Goal: Task Accomplishment & Management: Complete application form

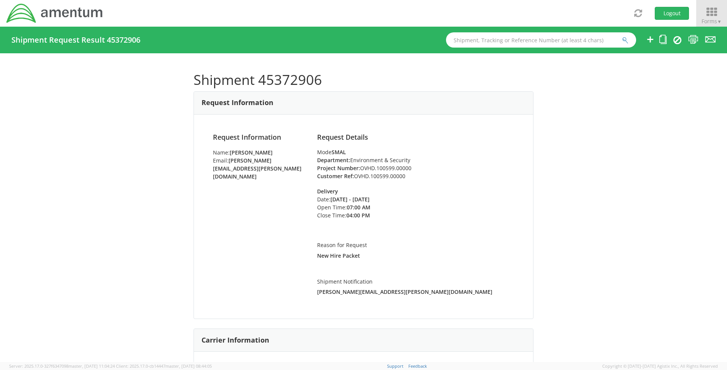
click at [706, 16] on icon at bounding box center [711, 12] width 35 height 11
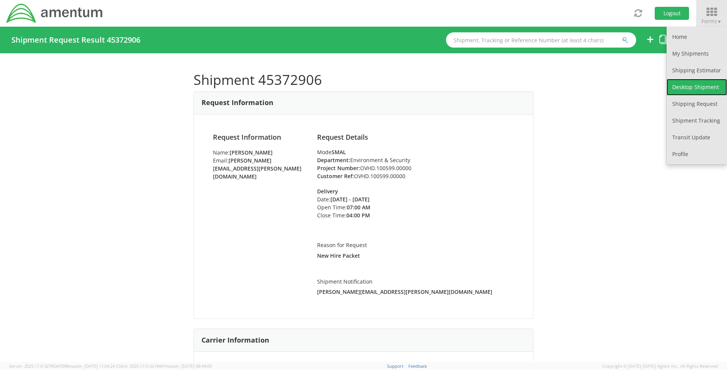
click at [689, 85] on link "Desktop Shipment" at bounding box center [696, 87] width 60 height 17
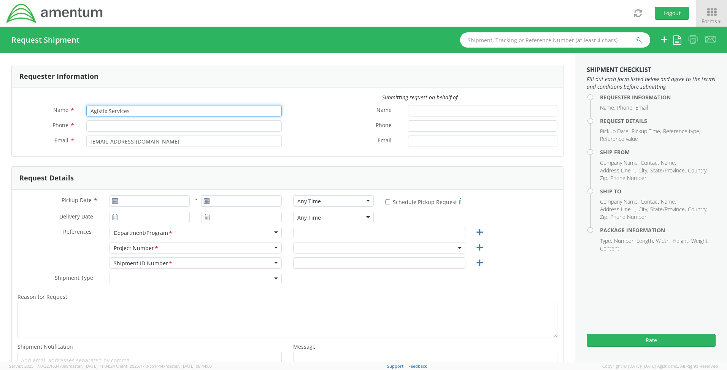
click at [144, 113] on input "Agistix Services" at bounding box center [183, 110] width 195 height 11
select select "OVHD.100548.OPSXX"
drag, startPoint x: 144, startPoint y: 113, endPoint x: 21, endPoint y: 112, distance: 122.8
click at [21, 112] on div "Name * Agistix Services" at bounding box center [150, 110] width 276 height 11
type input "[PERSON_NAME]"
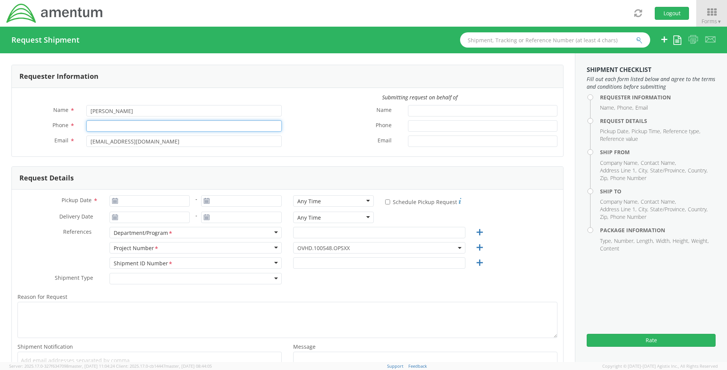
type input "[PHONE_NUMBER]"
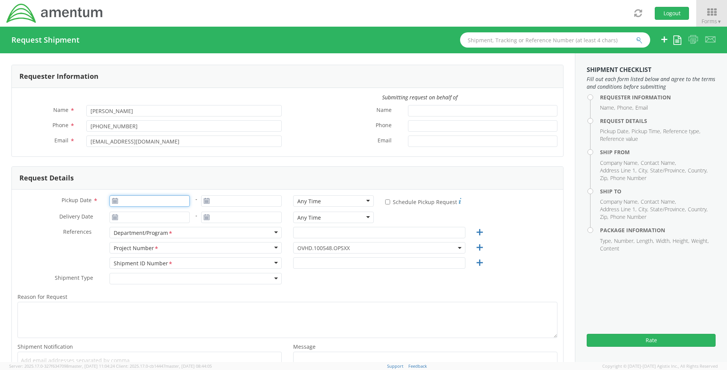
type input "[DATE]"
type input "E&E [GEOGRAPHIC_DATA]"
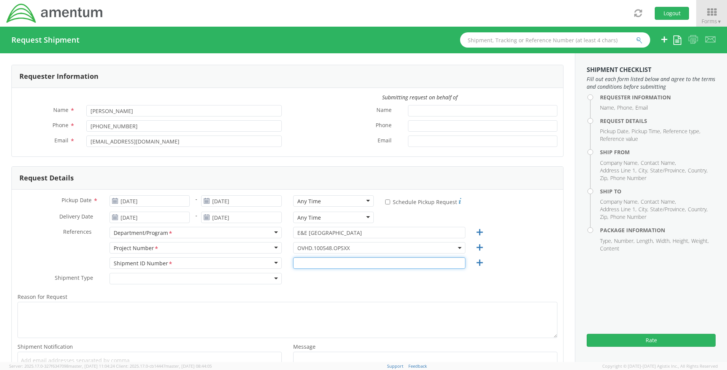
type input "1"
click at [385, 204] on label "* Schedule Pickup Request" at bounding box center [423, 201] width 76 height 9
click at [385, 204] on input "* Schedule Pickup Request" at bounding box center [387, 201] width 5 height 5
checkbox input "true"
click at [363, 200] on div "Any Time" at bounding box center [333, 200] width 81 height 11
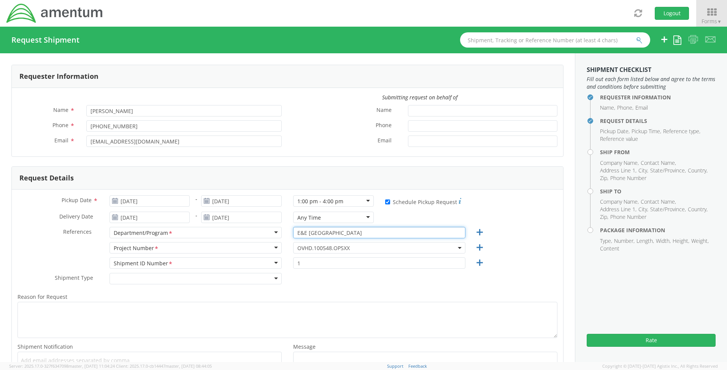
click at [351, 232] on input "E&E [GEOGRAPHIC_DATA]" at bounding box center [379, 232] width 172 height 11
click at [353, 244] on span "OVHD.100548.OPSXX" at bounding box center [379, 247] width 172 height 11
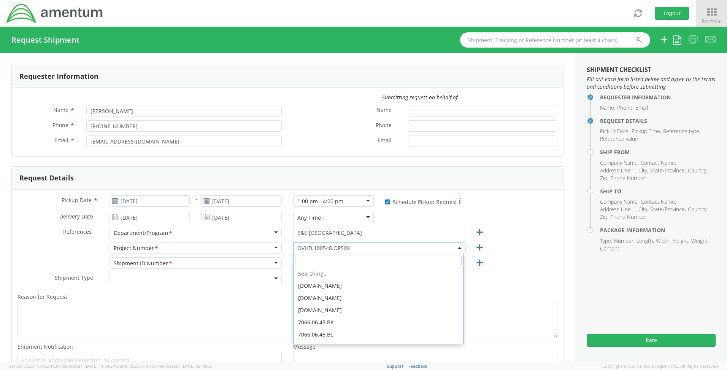
click at [316, 259] on input "search" at bounding box center [378, 259] width 167 height 11
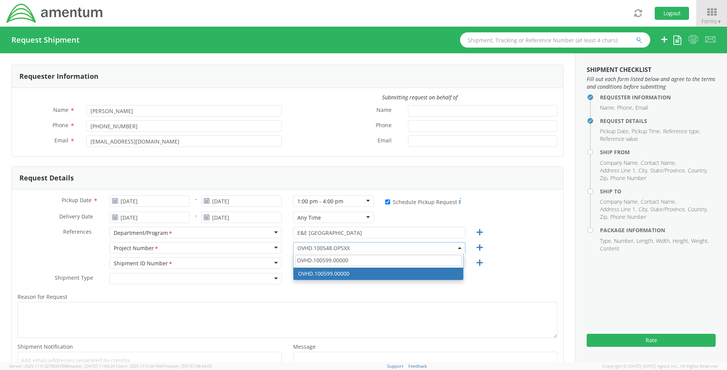
type input "OVHD.100599.00000"
select select "OVHD.100599.00000"
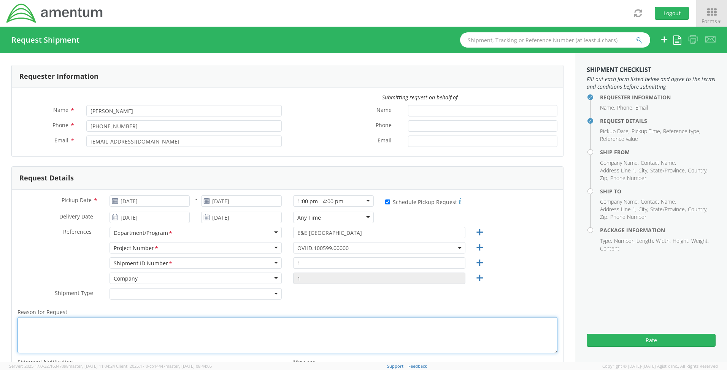
click at [152, 321] on textarea "Reason for Request *" at bounding box center [287, 335] width 540 height 36
type textarea "j"
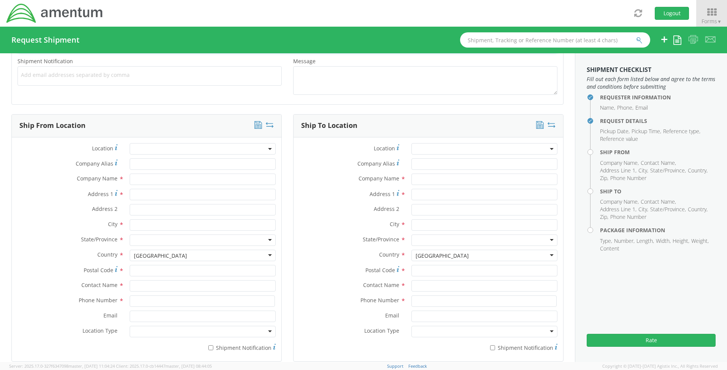
scroll to position [342, 0]
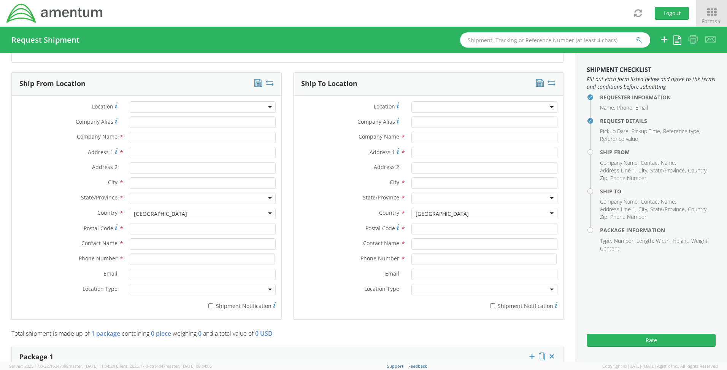
type textarea "new hire"
click at [147, 141] on input "text" at bounding box center [203, 137] width 146 height 11
type input "Amentum"
type input "[STREET_ADDRESS][PERSON_NAME]"
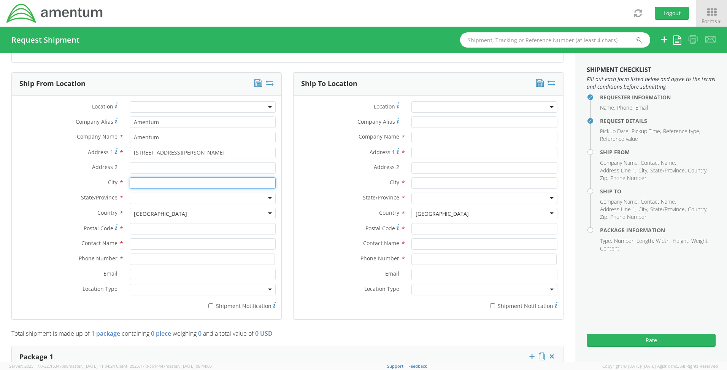
type input "Aiken"
type input "29801"
type input "[PERSON_NAME]"
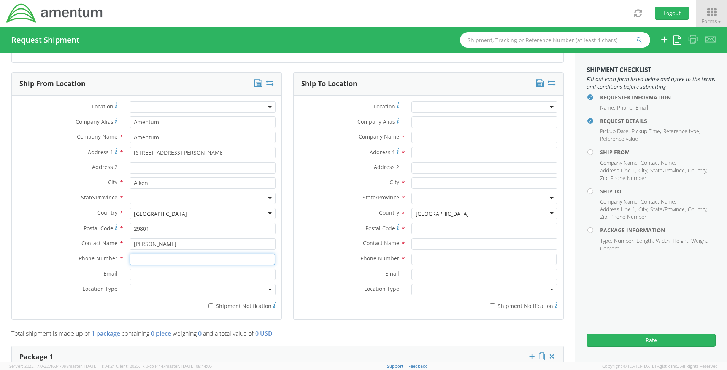
type input "8035223082"
type input "[PERSON_NAME][EMAIL_ADDRESS][PERSON_NAME][DOMAIN_NAME]"
type input "Amentum"
type input "[STREET_ADDRESS]"
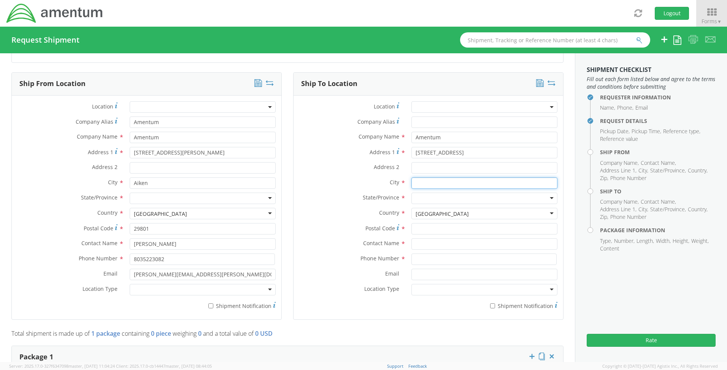
type input "Corvallis"
type input "97330"
type input "[PERSON_NAME]"
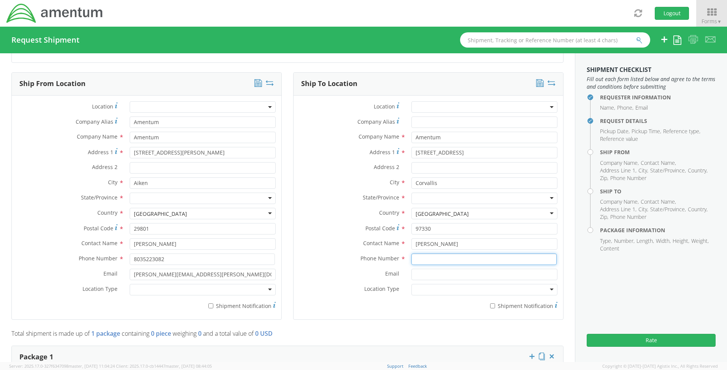
type input "[PHONE_NUMBER]"
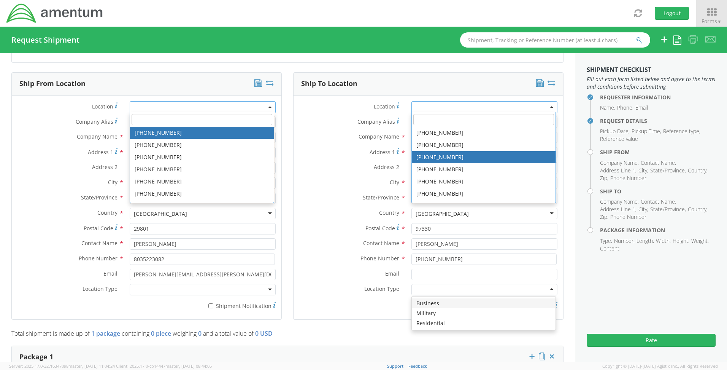
scroll to position [0, 0]
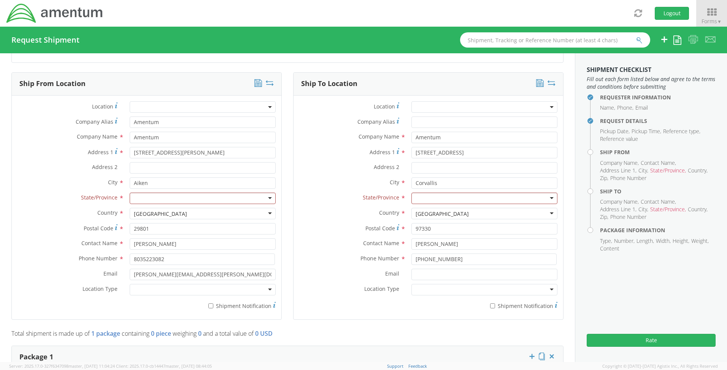
click at [294, 216] on label "Country *" at bounding box center [349, 213] width 112 height 10
click at [159, 198] on div at bounding box center [203, 197] width 146 height 11
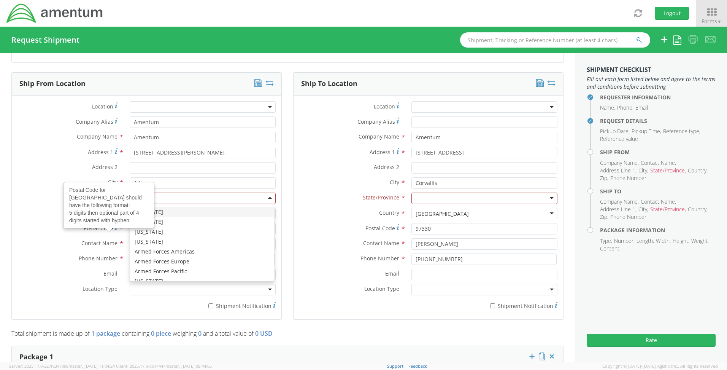
type input "s"
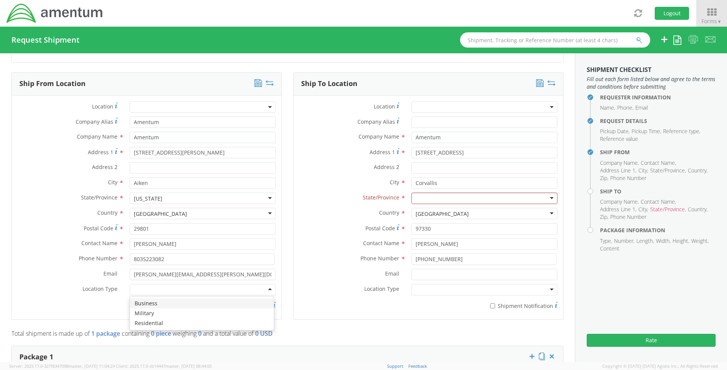
click at [153, 288] on div at bounding box center [203, 289] width 146 height 11
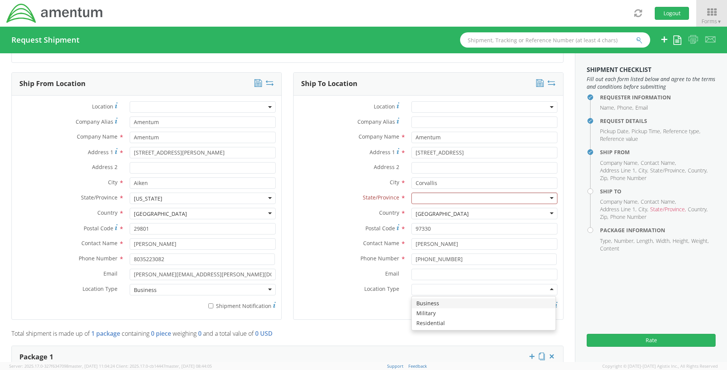
click at [489, 289] on div at bounding box center [484, 289] width 146 height 11
drag, startPoint x: 471, startPoint y: 154, endPoint x: 385, endPoint y: 159, distance: 86.1
click at [385, 159] on div "Address [STREET_ADDRESS]" at bounding box center [428, 154] width 270 height 15
click at [334, 178] on label "City *" at bounding box center [349, 182] width 112 height 10
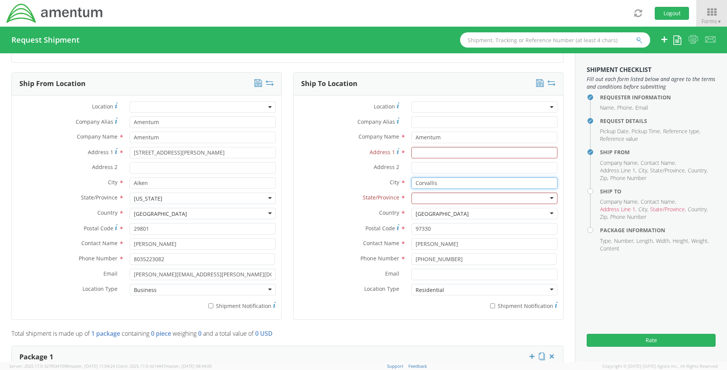
drag, startPoint x: 433, startPoint y: 184, endPoint x: 403, endPoint y: 185, distance: 30.8
click at [406, 185] on div "Corvallis searching..." at bounding box center [484, 182] width 157 height 11
click at [423, 151] on input "Address 1 *" at bounding box center [484, 152] width 146 height 11
type input "[STREET_ADDRESS]"
type input "Westminister"
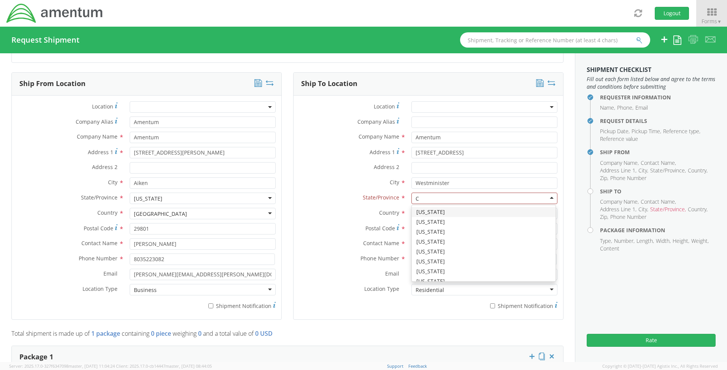
type input "Co"
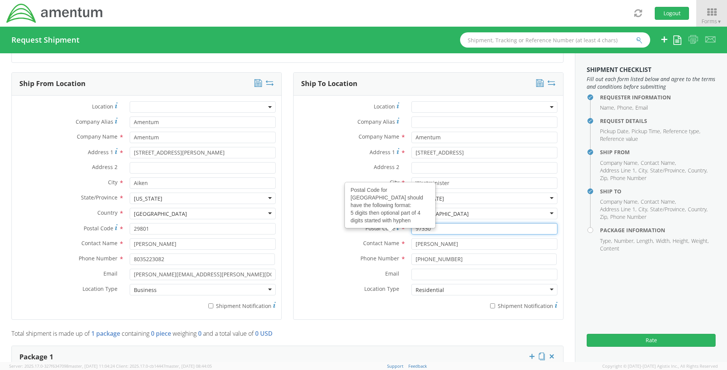
drag, startPoint x: 438, startPoint y: 227, endPoint x: 391, endPoint y: 227, distance: 46.4
click at [391, 227] on div "Postal Code Postal Code for United States should have the following format: 5 d…" at bounding box center [428, 228] width 270 height 11
type input "80031"
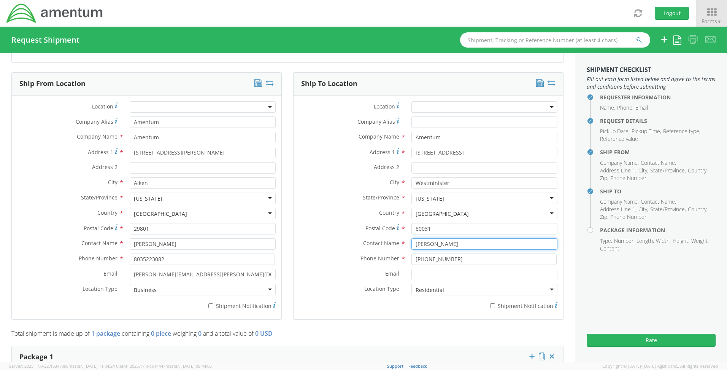
drag, startPoint x: 461, startPoint y: 243, endPoint x: 391, endPoint y: 243, distance: 69.9
click at [391, 243] on div "Contact Name * [PERSON_NAME]" at bounding box center [428, 243] width 270 height 11
type input "[PERSON_NAME]"
drag, startPoint x: 451, startPoint y: 261, endPoint x: 394, endPoint y: 260, distance: 57.0
click at [394, 260] on div "Phone Number * [PHONE_NUMBER]" at bounding box center [428, 258] width 270 height 11
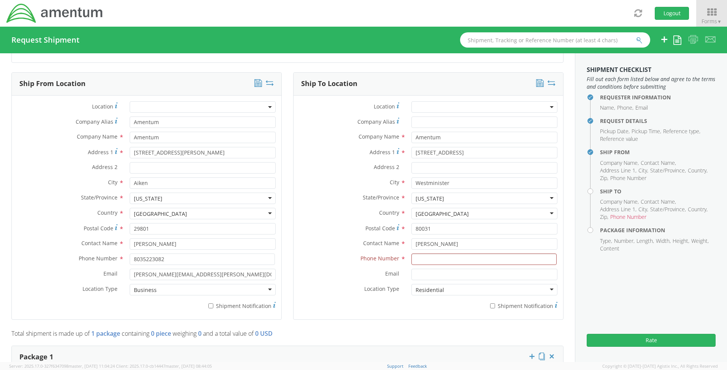
click at [346, 257] on label "Phone Number *" at bounding box center [349, 258] width 112 height 10
paste input "[PHONE_NUMBER]"
type input "[PHONE_NUMBER]"
click at [446, 289] on div "Residential" at bounding box center [484, 289] width 146 height 11
click at [338, 303] on div "* Shipment Notification" at bounding box center [428, 304] width 270 height 11
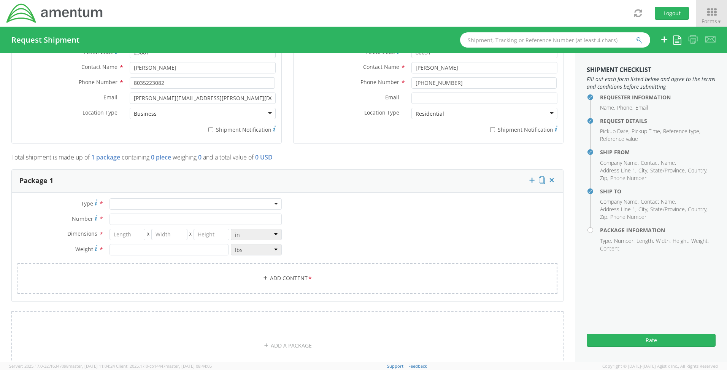
scroll to position [608, 0]
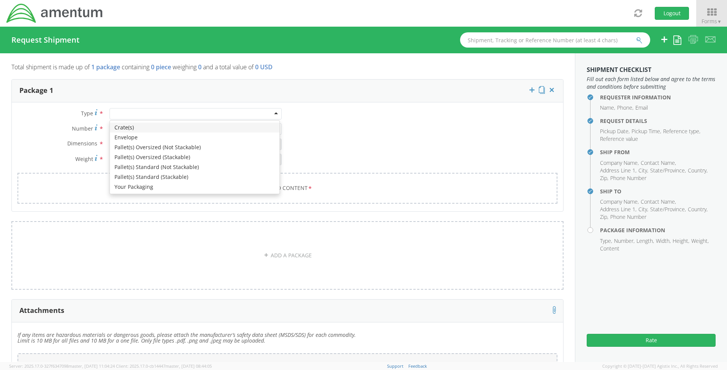
click at [150, 112] on div at bounding box center [195, 113] width 172 height 11
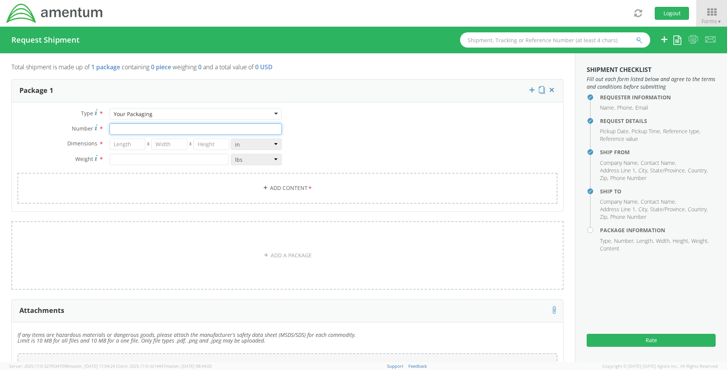
click at [135, 130] on input "Number *" at bounding box center [195, 128] width 172 height 11
type input "1"
click at [136, 143] on input "number" at bounding box center [127, 143] width 36 height 11
type input "13"
click at [167, 146] on input "number" at bounding box center [169, 143] width 36 height 11
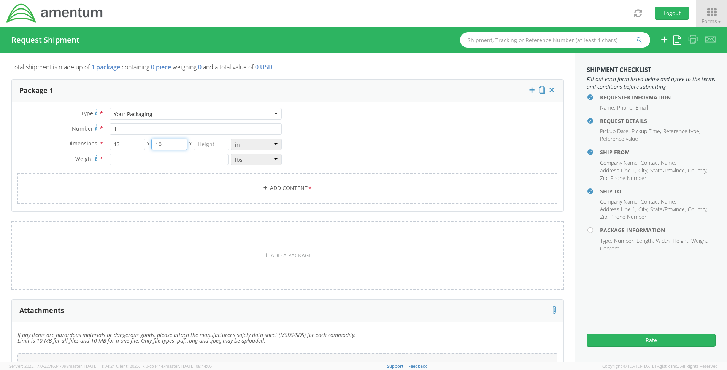
type input "10"
click at [204, 146] on input "number" at bounding box center [211, 143] width 36 height 11
type input "6"
click at [144, 157] on input "number" at bounding box center [168, 159] width 119 height 11
type input "8"
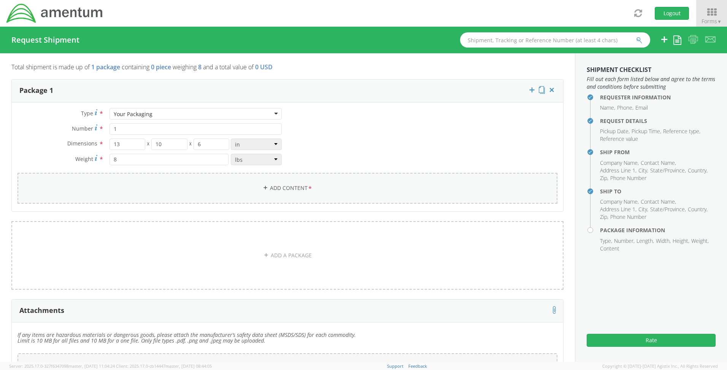
click at [138, 185] on link "Add Content *" at bounding box center [287, 188] width 540 height 31
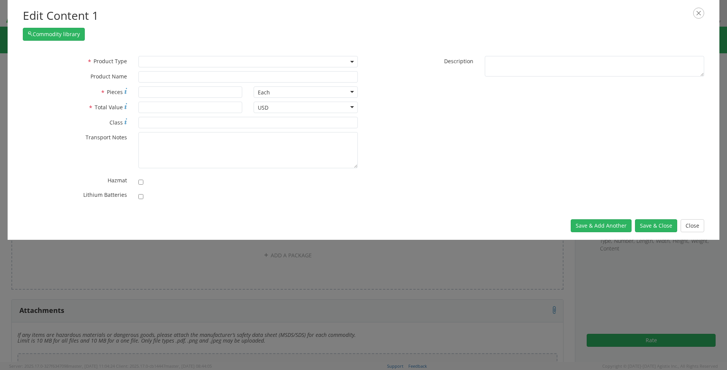
click at [149, 62] on span at bounding box center [247, 61] width 219 height 11
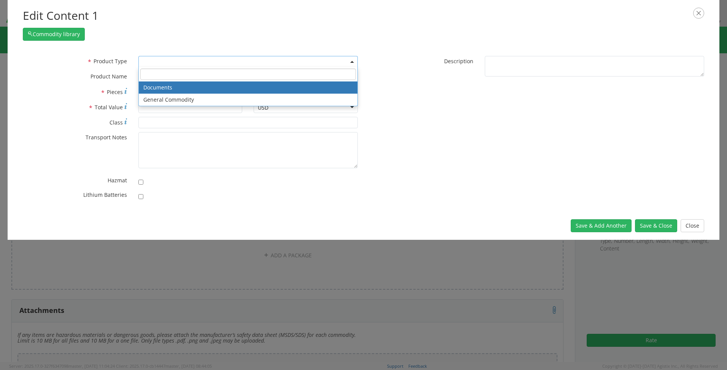
select select "DOCUMENT"
type input "Documents"
type input "1"
type textarea "Documents"
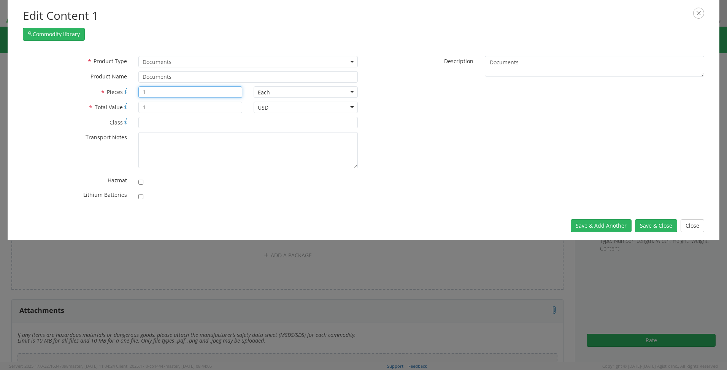
drag, startPoint x: 151, startPoint y: 96, endPoint x: 106, endPoint y: 97, distance: 44.9
click at [106, 97] on div "* Pieces 1" at bounding box center [132, 91] width 231 height 11
type input "100"
click at [615, 222] on button "Save & Add Another" at bounding box center [601, 225] width 61 height 13
select select
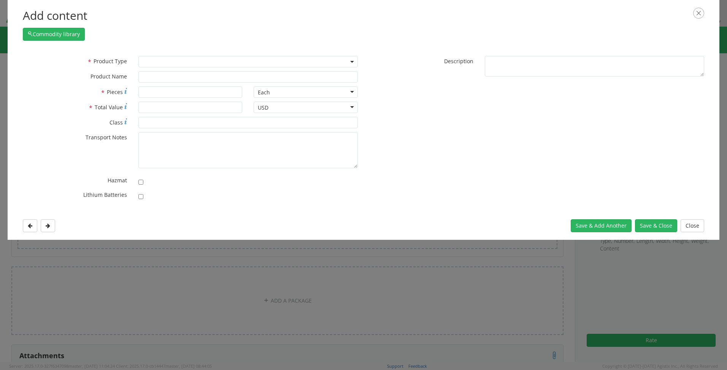
click at [188, 59] on span at bounding box center [247, 61] width 219 height 11
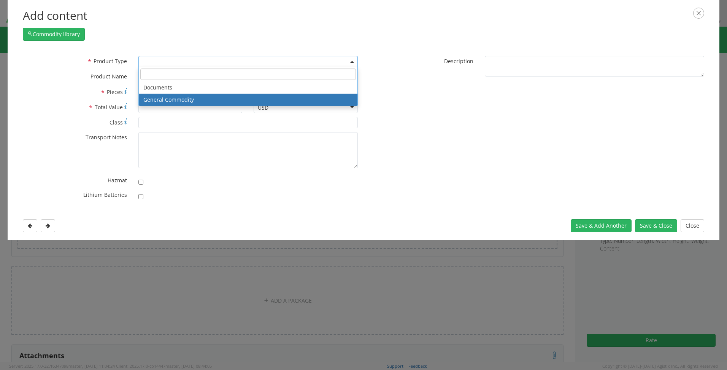
select select "COMMODITY"
type input "General Commodity"
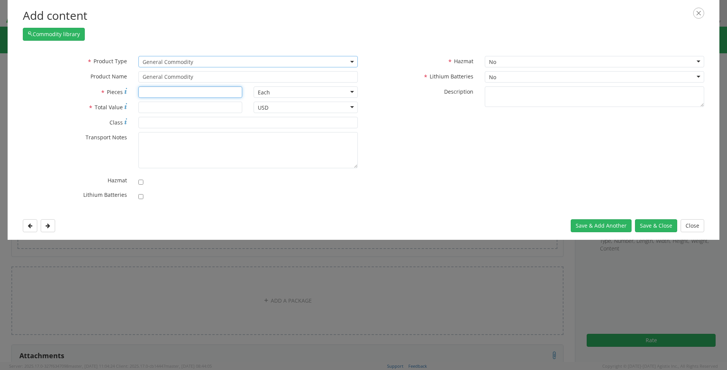
click at [158, 94] on input "* Pieces" at bounding box center [190, 91] width 104 height 11
type input "8"
click at [160, 109] on input "* Total Value" at bounding box center [190, 107] width 104 height 11
type input "100"
click at [638, 224] on button "Save & Close" at bounding box center [656, 225] width 42 height 13
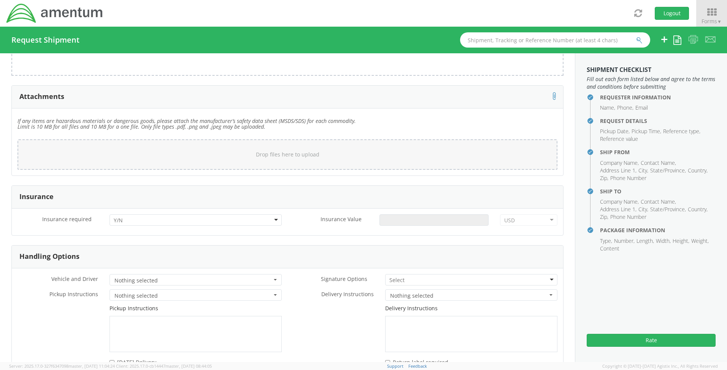
scroll to position [988, 0]
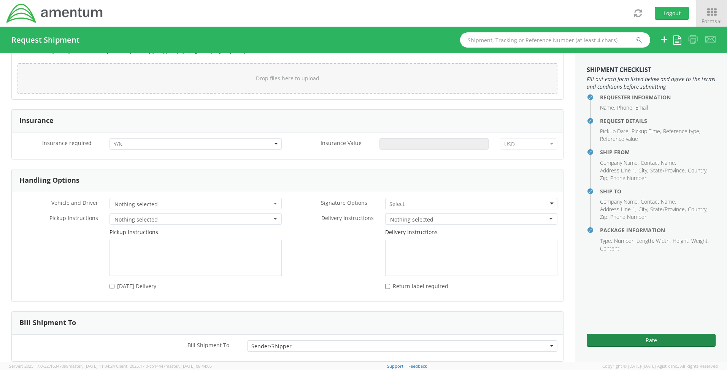
click at [640, 339] on button "Rate" at bounding box center [651, 339] width 129 height 13
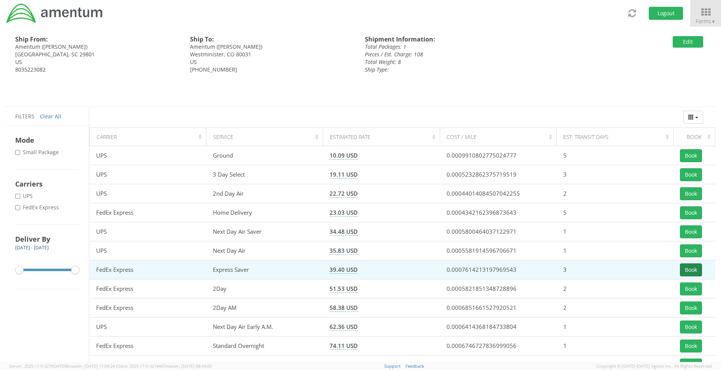
click at [690, 270] on button "Book" at bounding box center [691, 269] width 22 height 13
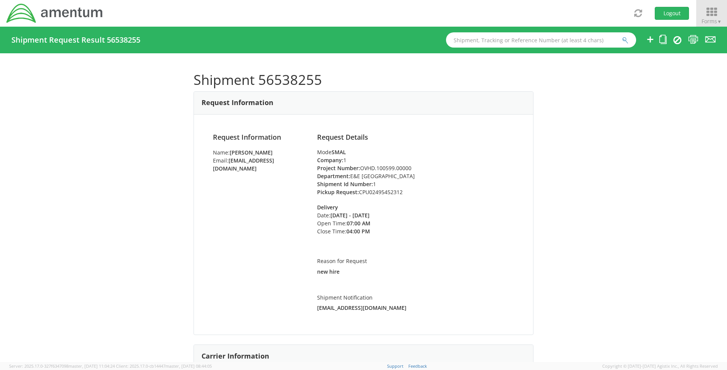
click at [709, 12] on icon at bounding box center [711, 12] width 35 height 11
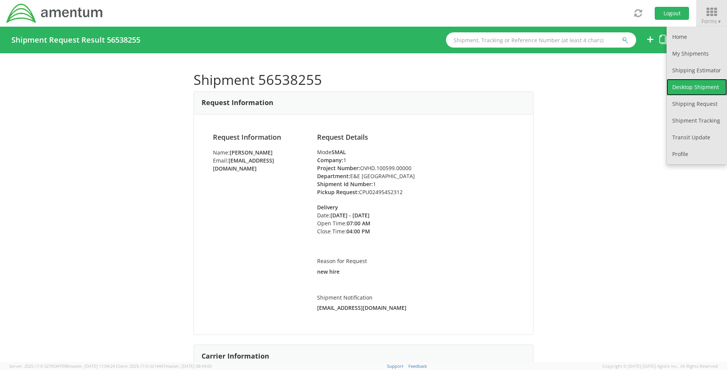
click at [701, 86] on link "Desktop Shipment" at bounding box center [696, 87] width 60 height 17
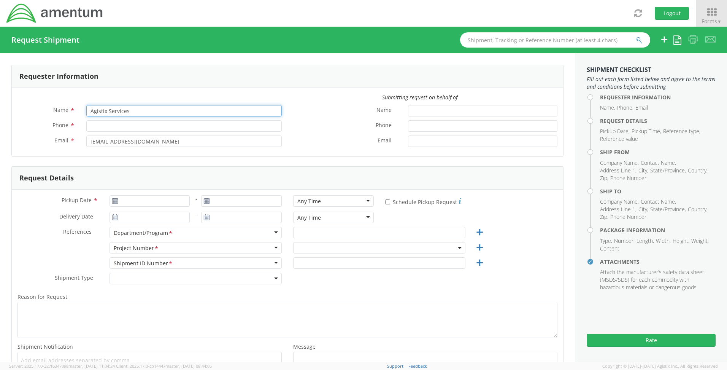
click at [143, 110] on input "Agistix Services" at bounding box center [183, 110] width 195 height 11
select select "OVHD.100548.OPSXX"
drag, startPoint x: 93, startPoint y: 112, endPoint x: 34, endPoint y: 108, distance: 58.7
click at [34, 108] on div "Name * Agistix Services" at bounding box center [150, 110] width 276 height 11
type input "[PERSON_NAME]"
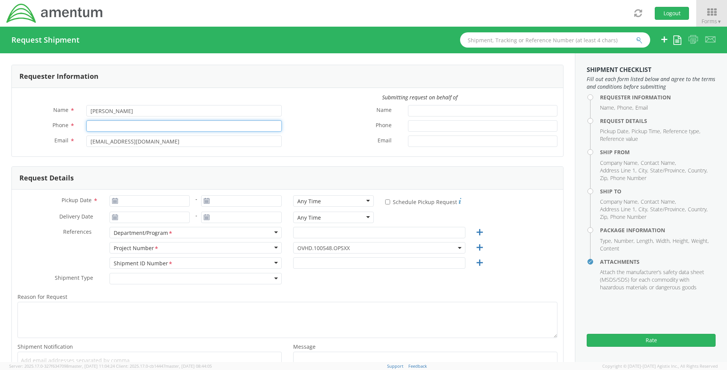
type input "[PHONE_NUMBER]"
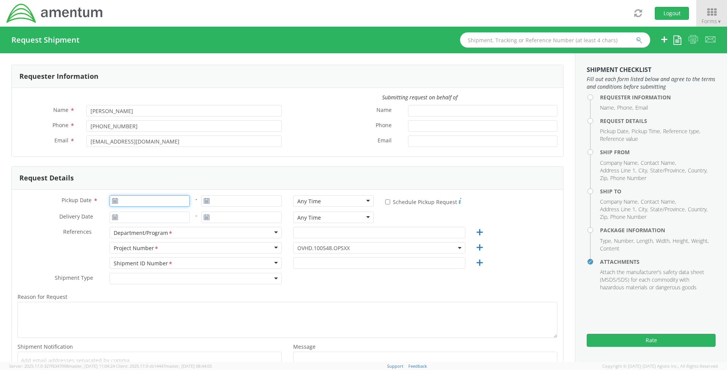
type input "[DATE]"
type input "E&E [GEOGRAPHIC_DATA]"
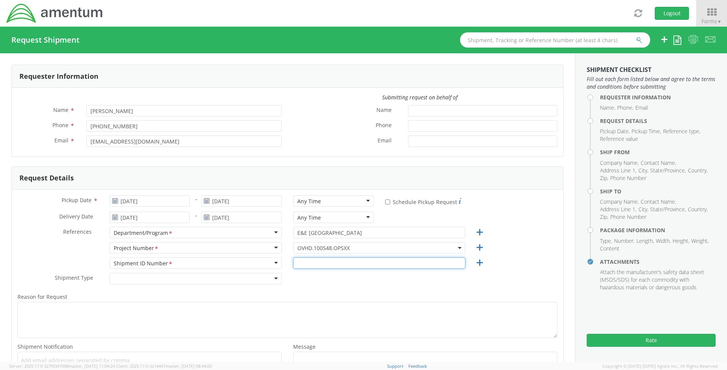
type input "1"
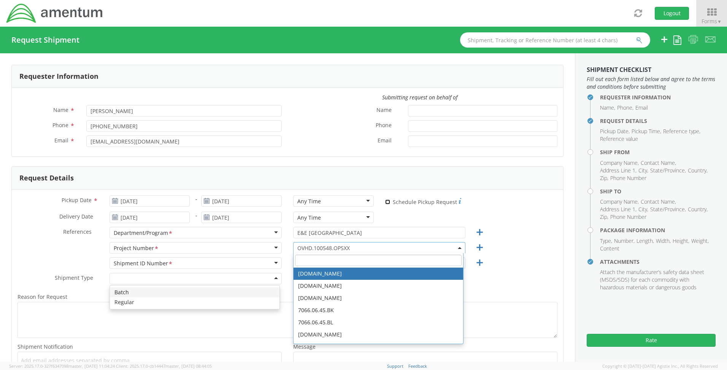
click at [385, 200] on input "* Schedule Pickup Request" at bounding box center [387, 201] width 5 height 5
checkbox input "true"
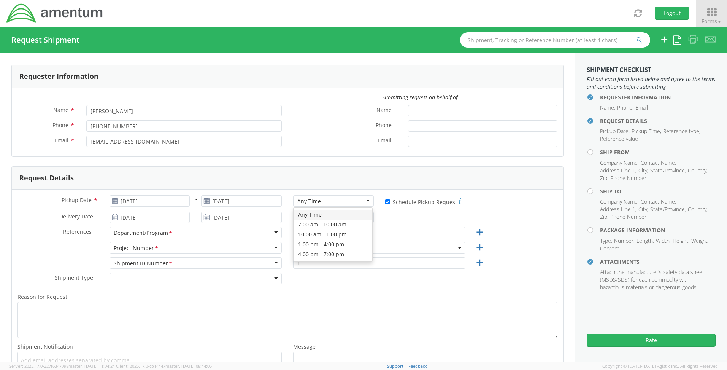
click at [365, 200] on div "Any Time" at bounding box center [333, 200] width 81 height 11
click at [354, 244] on span "OVHD.100548.OPSXX" at bounding box center [379, 247] width 164 height 7
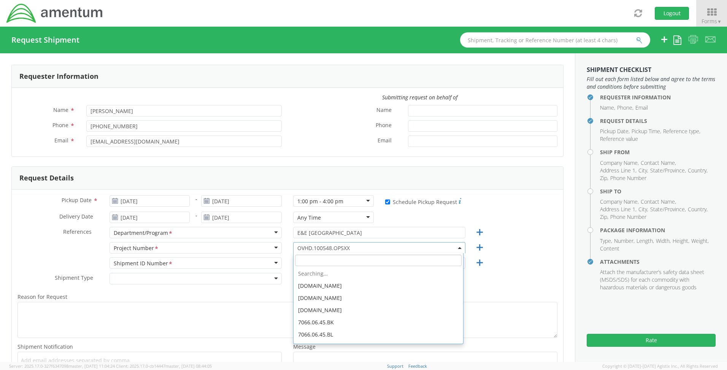
click at [314, 262] on input "search" at bounding box center [378, 259] width 167 height 11
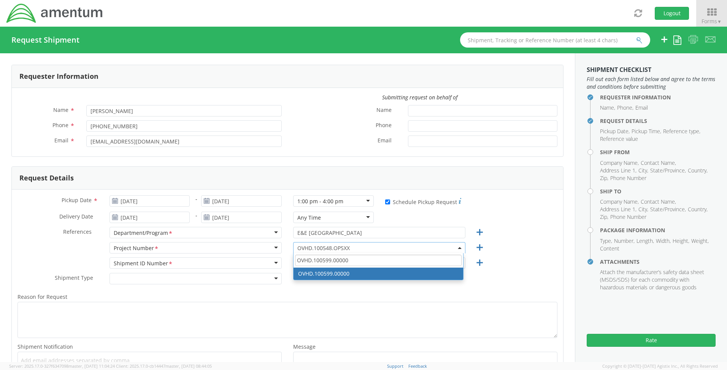
type input "OVHD.100599.00000"
select select "OVHD.100599.00000"
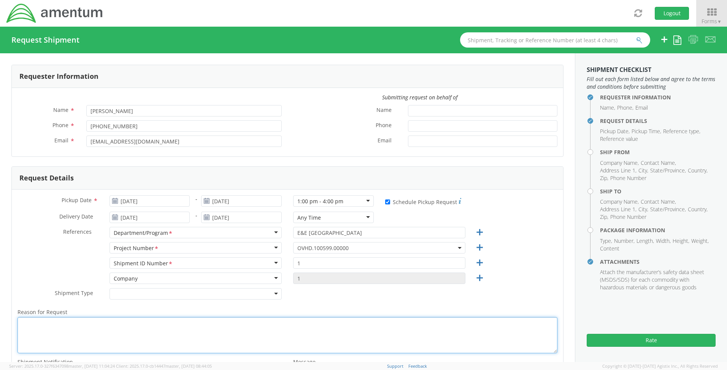
click at [44, 324] on textarea "Reason for Request *" at bounding box center [287, 335] width 540 height 36
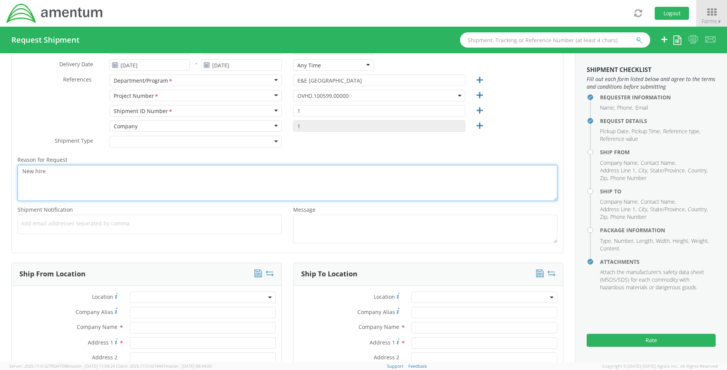
scroll to position [228, 0]
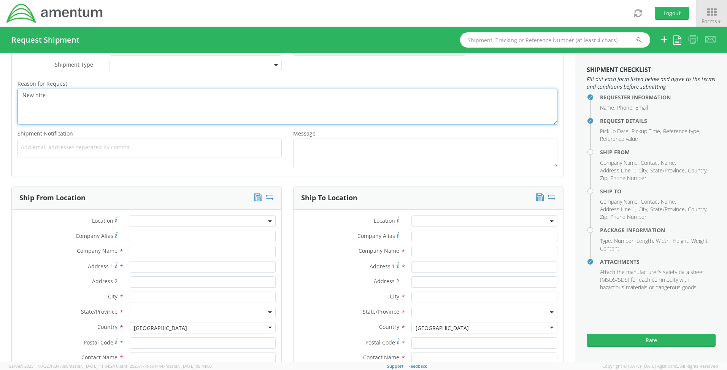
type textarea "New hire"
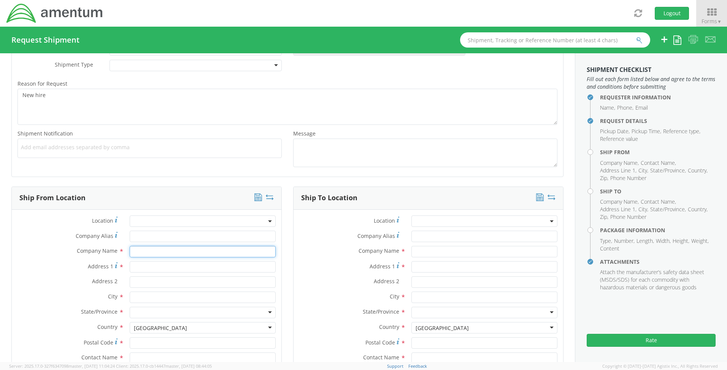
click at [141, 249] on input "text" at bounding box center [203, 251] width 146 height 11
type input "Amentum"
type input "[STREET_ADDRESS][PERSON_NAME]"
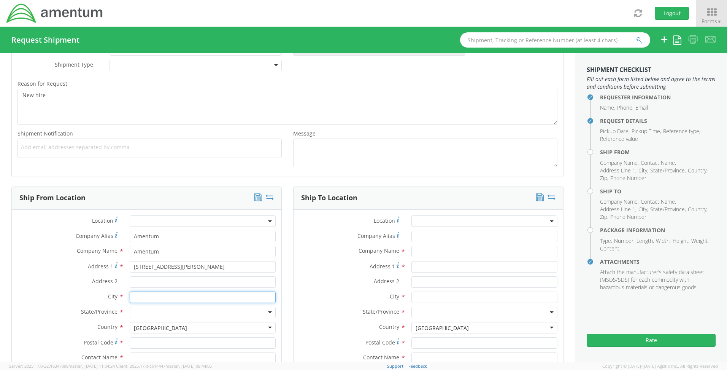
type input "Aiken"
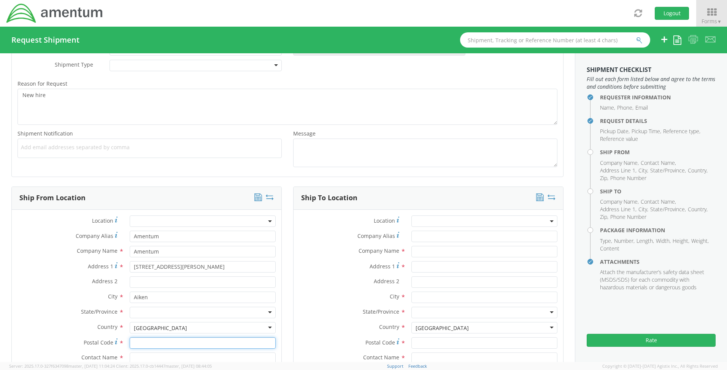
type input "29801"
type input "[PERSON_NAME]"
type input "8035223082"
type input "[PERSON_NAME][EMAIL_ADDRESS][PERSON_NAME][DOMAIN_NAME]"
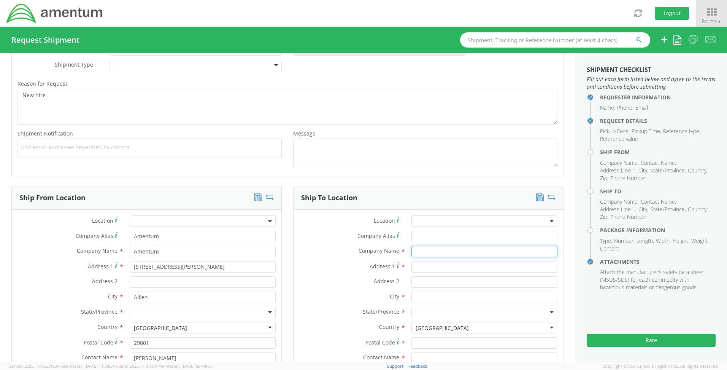
type input "Amentum"
type input "[STREET_ADDRESS]"
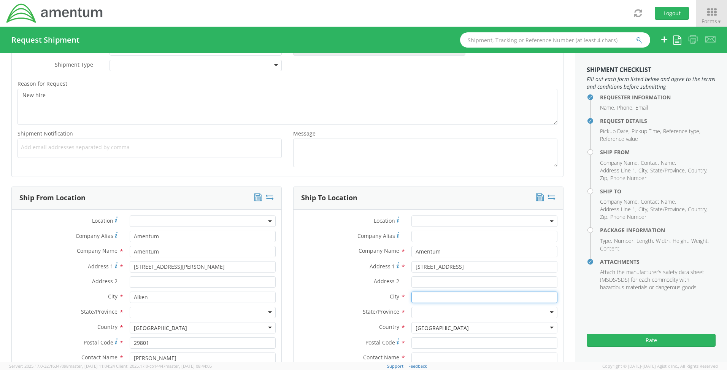
type input "Corvallis"
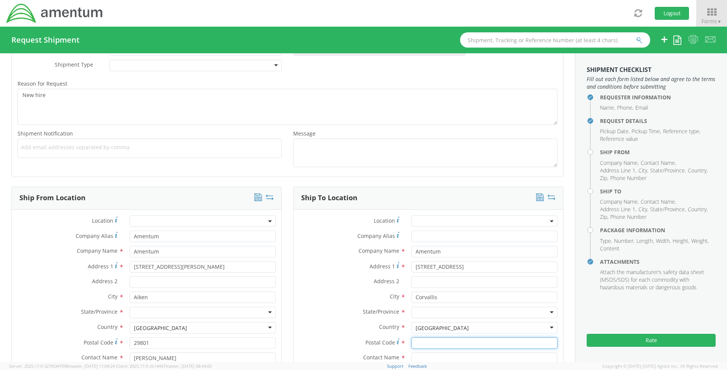
type input "97330"
type input "[PERSON_NAME]"
type input "[PHONE_NUMBER]"
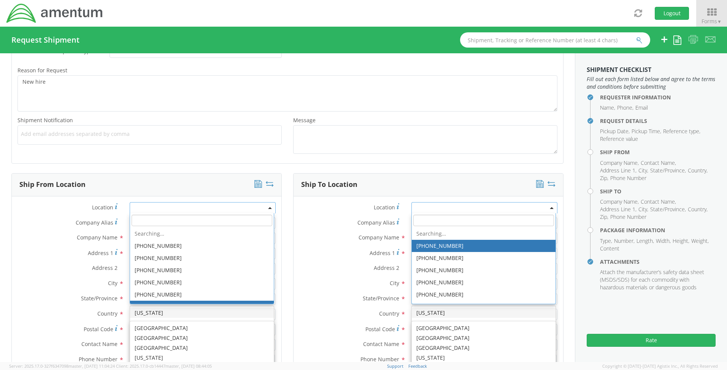
scroll to position [241, 0]
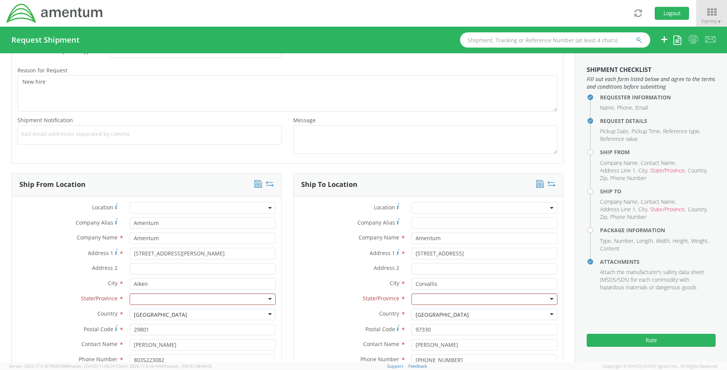
click at [41, 281] on label "City *" at bounding box center [68, 283] width 112 height 10
click at [134, 297] on input "select-one" at bounding box center [135, 299] width 2 height 8
type input "s"
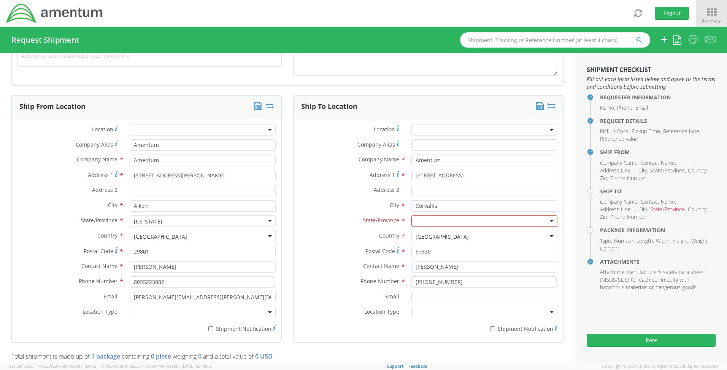
scroll to position [393, 0]
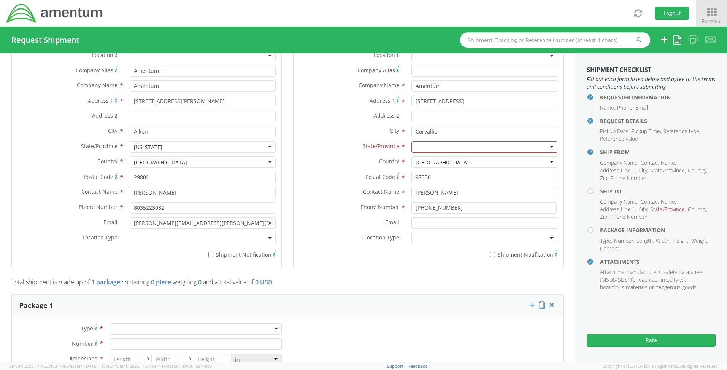
click at [170, 239] on div at bounding box center [203, 237] width 146 height 11
click at [545, 239] on div at bounding box center [484, 237] width 146 height 11
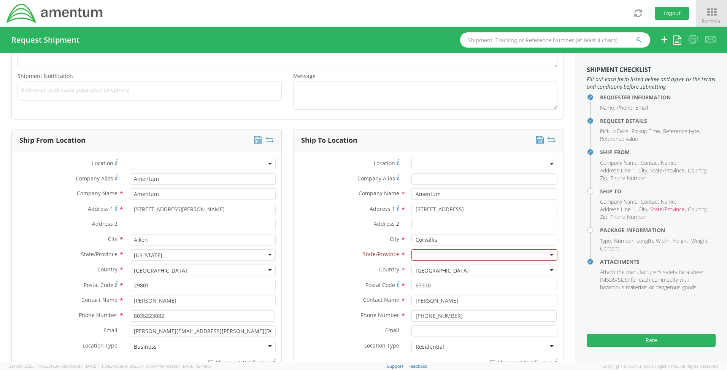
scroll to position [279, 0]
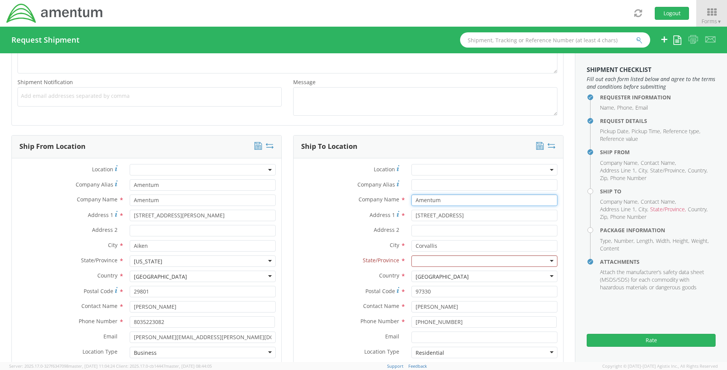
click at [450, 199] on input "Amentum" at bounding box center [484, 199] width 146 height 11
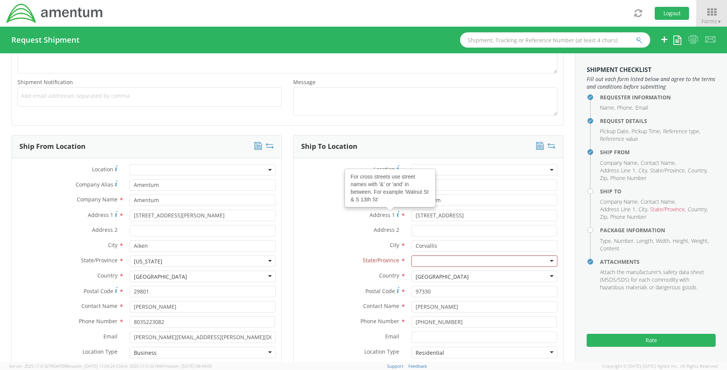
click at [336, 212] on label "Address 1 For cross streets use street names with '&' or 'and' in between. For …" at bounding box center [349, 214] width 112 height 10
click at [411, 212] on input "[STREET_ADDRESS]" at bounding box center [484, 214] width 146 height 11
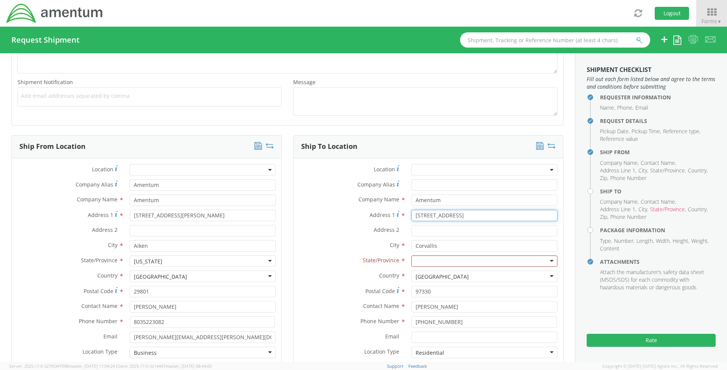
drag, startPoint x: 479, startPoint y: 216, endPoint x: 314, endPoint y: 214, distance: 165.0
click at [314, 214] on div "Address [STREET_ADDRESS]" at bounding box center [428, 214] width 270 height 11
click at [295, 224] on div "Address 1 *" at bounding box center [428, 216] width 270 height 15
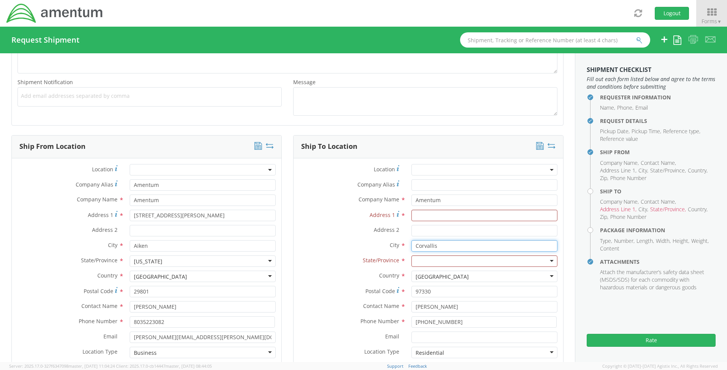
drag, startPoint x: 443, startPoint y: 240, endPoint x: 349, endPoint y: 236, distance: 94.8
click at [349, 236] on div "Location * Company Alias * Company Name * Amentum searching... Address 1 * Addr…" at bounding box center [428, 270] width 270 height 212
click at [278, 234] on div at bounding box center [202, 230] width 157 height 11
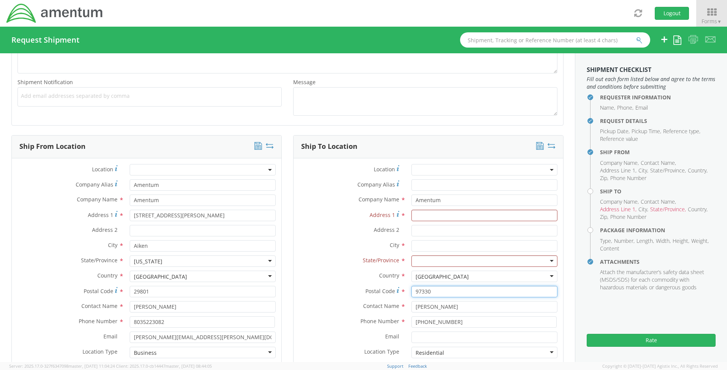
drag, startPoint x: 462, startPoint y: 293, endPoint x: 363, endPoint y: 293, distance: 99.2
click at [363, 293] on div "Postal Code * 97330" at bounding box center [428, 290] width 270 height 11
click at [287, 277] on div "Ship To Location Location * Company Alias * Company Name * Amentum searching...…" at bounding box center [428, 263] width 282 height 257
drag, startPoint x: 466, startPoint y: 309, endPoint x: 331, endPoint y: 302, distance: 135.1
click at [331, 302] on div "Contact Name * [PERSON_NAME]" at bounding box center [428, 306] width 270 height 11
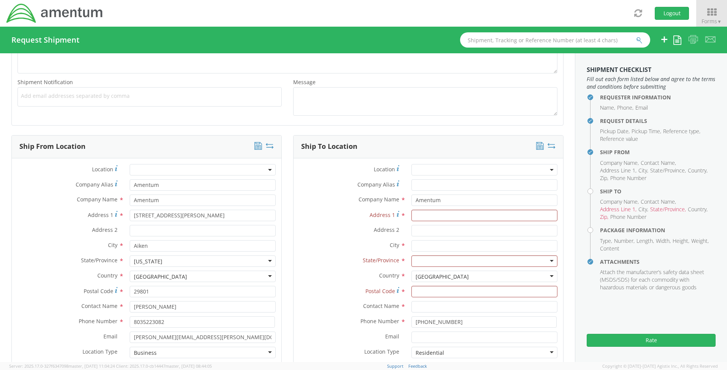
click at [273, 281] on div "[GEOGRAPHIC_DATA] [GEOGRAPHIC_DATA] [GEOGRAPHIC_DATA] [GEOGRAPHIC_DATA] [GEOGRA…" at bounding box center [202, 275] width 157 height 11
drag, startPoint x: 370, startPoint y: 311, endPoint x: 320, endPoint y: 307, distance: 50.4
click at [320, 307] on div "Location * Company Alias * Company Name * Amentum searching... Address 1 * Addr…" at bounding box center [428, 270] width 270 height 212
click at [293, 279] on label "Country *" at bounding box center [349, 275] width 112 height 10
click at [420, 215] on input "Address 1 *" at bounding box center [484, 214] width 146 height 11
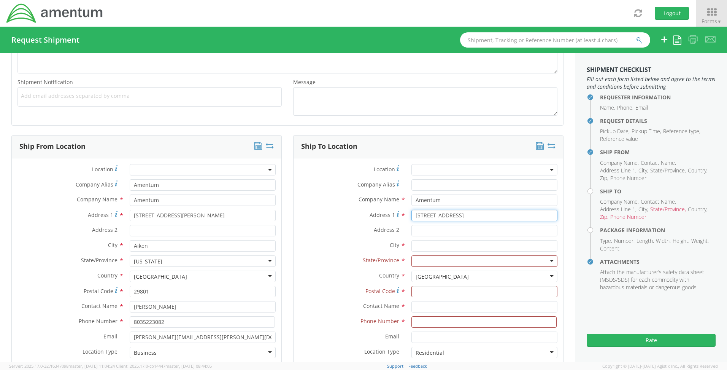
type input "[STREET_ADDRESS]"
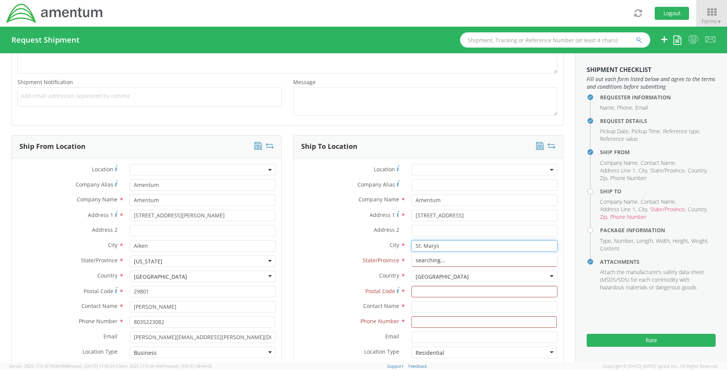
type input "St. Marys"
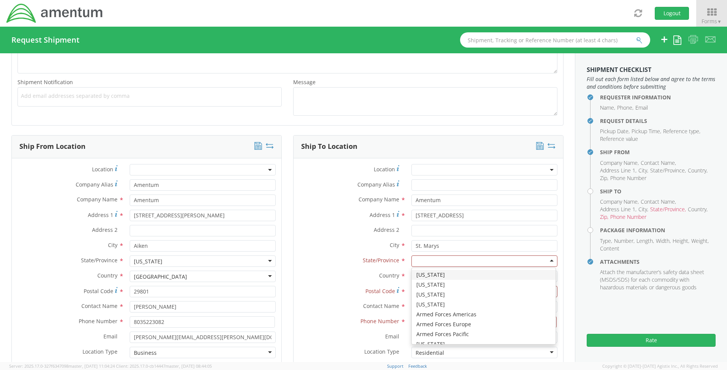
type input "G"
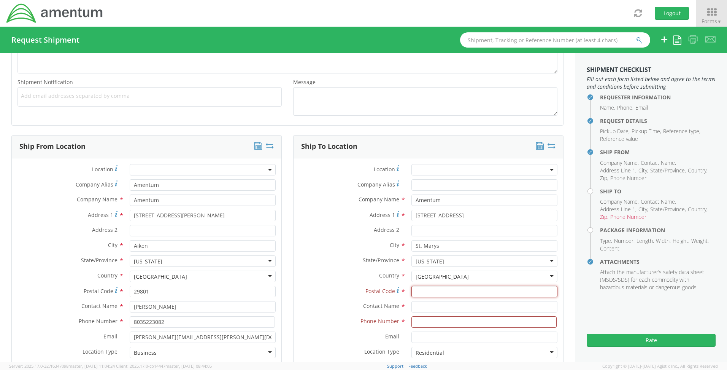
click at [418, 287] on input "Postal Code *" at bounding box center [484, 290] width 146 height 11
type input "31558"
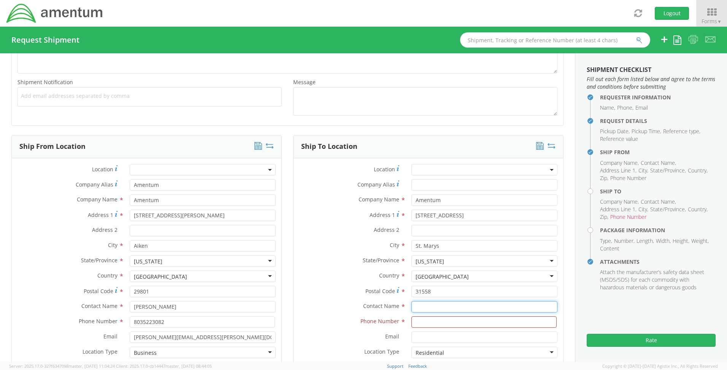
click at [421, 308] on input "text" at bounding box center [484, 306] width 146 height 11
click at [432, 306] on input "[PERSON_NAME]" at bounding box center [484, 306] width 146 height 11
type input "[PERSON_NAME]"
click at [419, 316] on input at bounding box center [483, 321] width 145 height 11
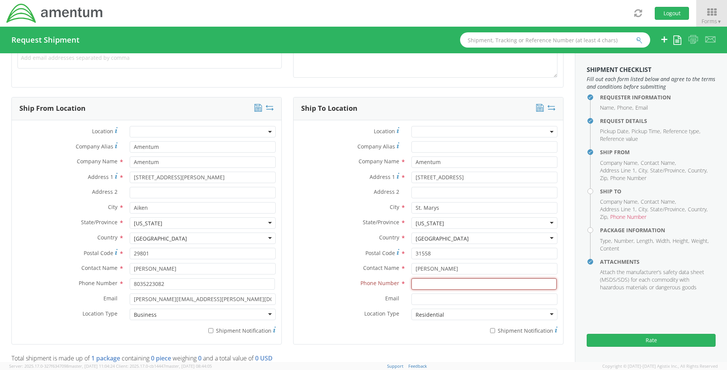
click at [420, 280] on input at bounding box center [483, 283] width 145 height 11
paste input "[PHONE_NUMBER]"
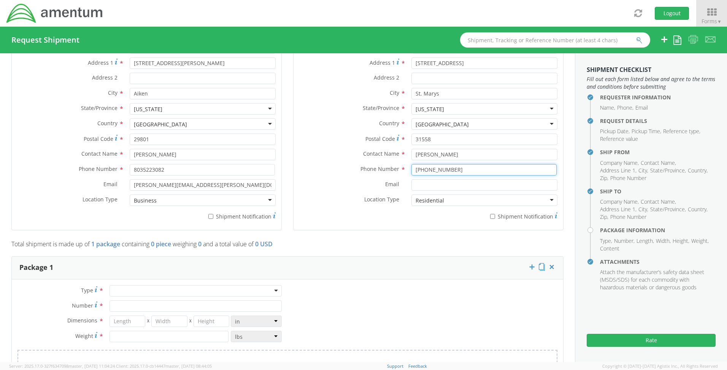
scroll to position [546, 0]
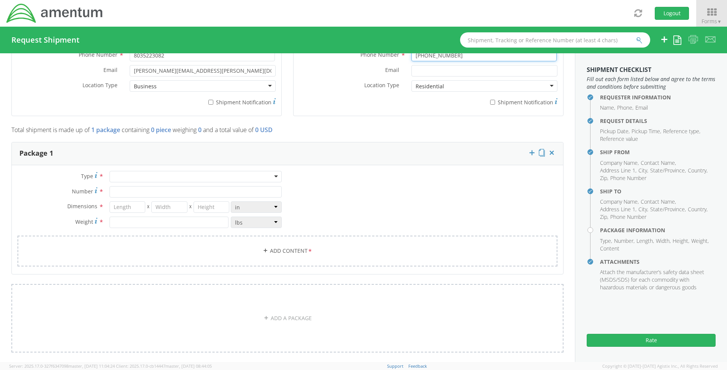
type input "[PHONE_NUMBER]"
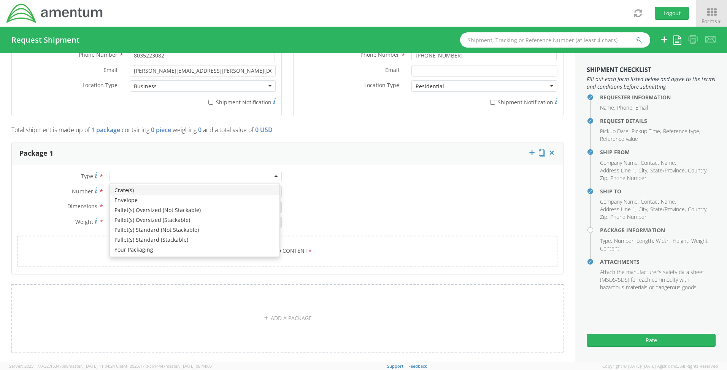
click at [145, 179] on div at bounding box center [195, 176] width 172 height 11
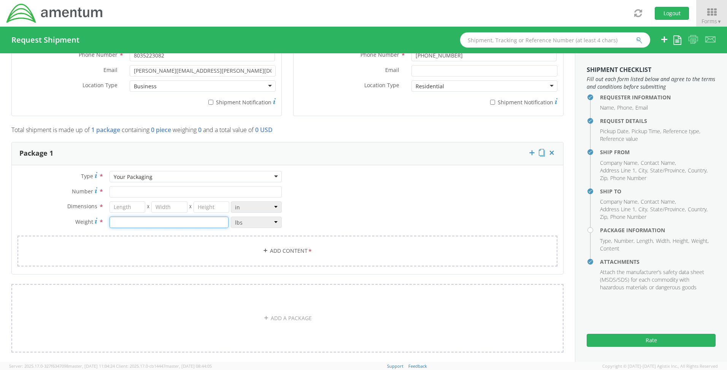
click at [125, 227] on input "number" at bounding box center [168, 221] width 119 height 11
type input "8"
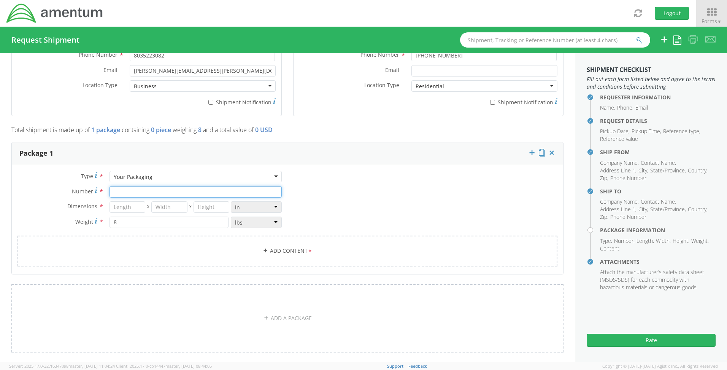
click at [116, 188] on input "Number *" at bounding box center [195, 191] width 172 height 11
type input "1"
click at [120, 211] on input "number" at bounding box center [127, 206] width 36 height 11
type input "13"
click at [155, 209] on input "number" at bounding box center [169, 206] width 36 height 11
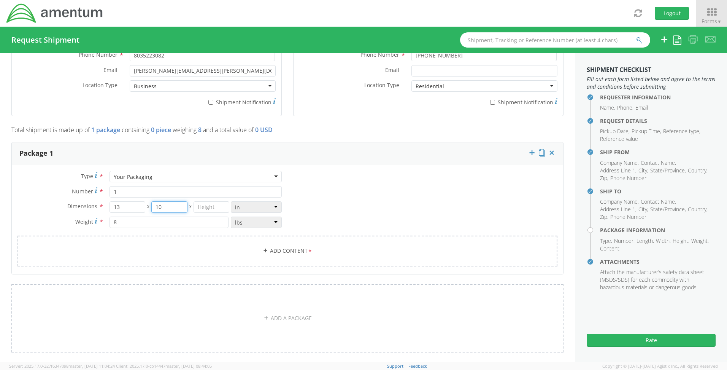
type input "10"
click at [209, 208] on input "number" at bounding box center [211, 206] width 36 height 11
type input "6"
click at [273, 252] on link "Add Content *" at bounding box center [287, 250] width 540 height 31
select select
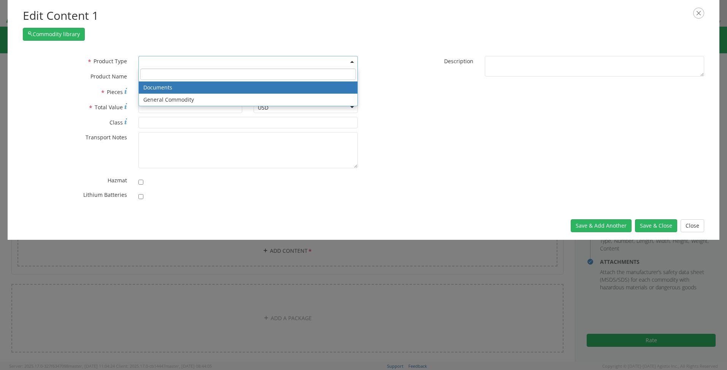
drag, startPoint x: 176, startPoint y: 58, endPoint x: 159, endPoint y: 73, distance: 22.1
click at [176, 58] on span at bounding box center [247, 61] width 219 height 11
select select "DOCUMENT"
type input "Documents"
type input "1"
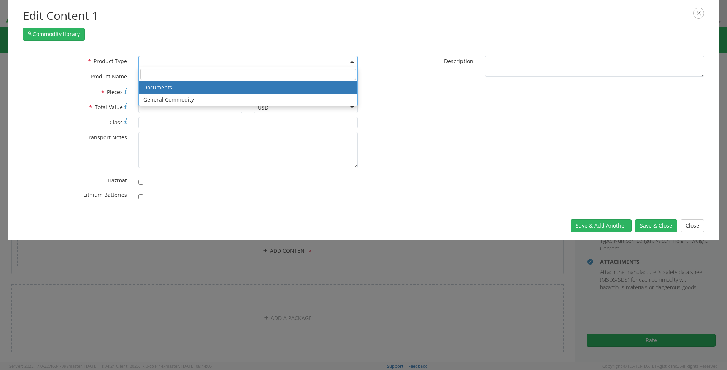
type input "1"
type textarea "Documents"
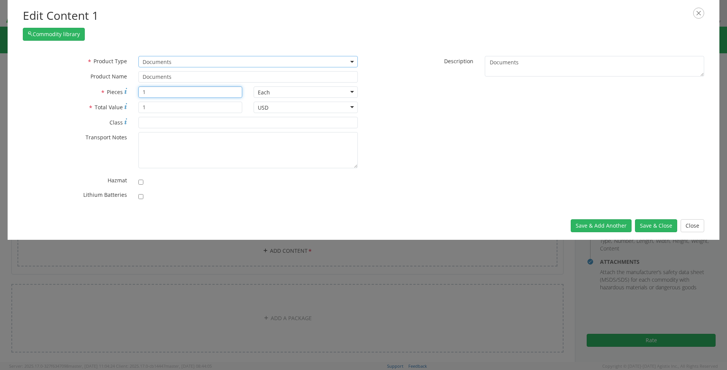
click at [153, 89] on input "1" at bounding box center [190, 91] width 104 height 11
type input "100"
click at [590, 225] on button "Save & Add Another" at bounding box center [601, 225] width 61 height 13
select select
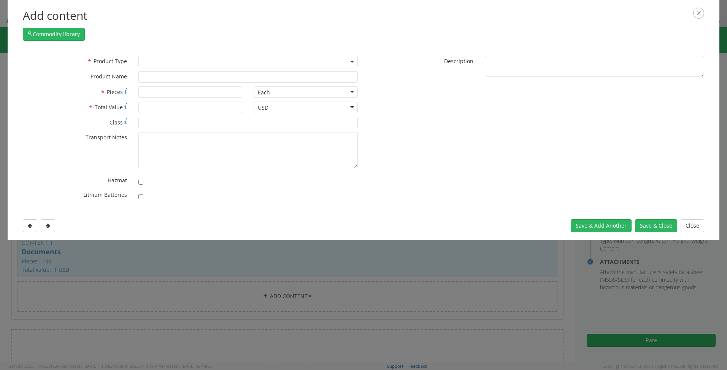
click at [181, 63] on span at bounding box center [247, 61] width 219 height 11
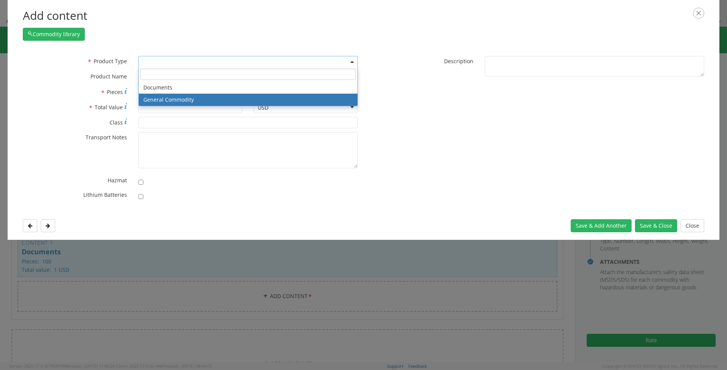
select select "COMMODITY"
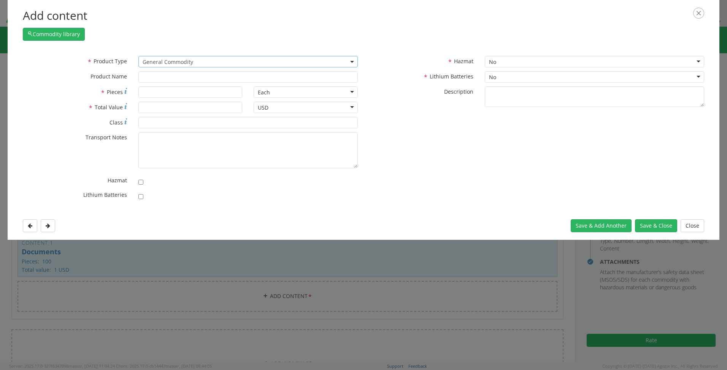
type input "General Commodity"
click at [172, 93] on input "* Pieces" at bounding box center [190, 91] width 104 height 11
type input "8"
click at [172, 100] on div "* Pieces 8" at bounding box center [132, 93] width 231 height 15
click at [170, 106] on input "* Total Value" at bounding box center [190, 107] width 104 height 11
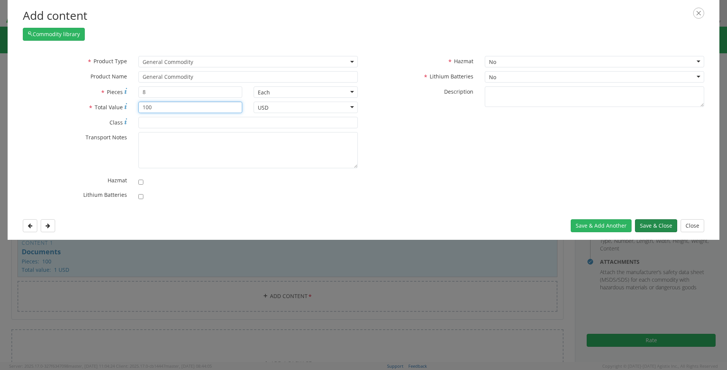
type input "100"
click at [662, 221] on button "Save & Close" at bounding box center [656, 225] width 42 height 13
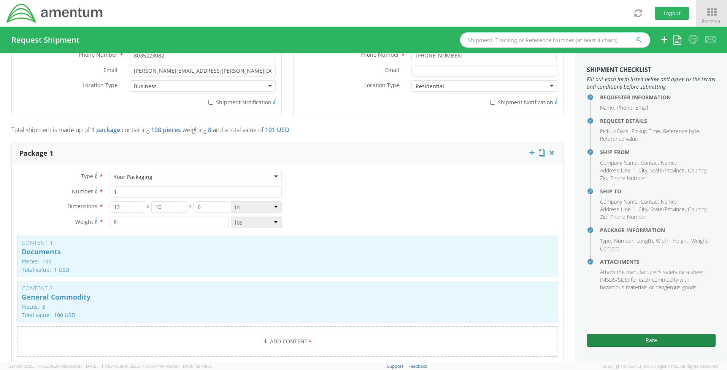
click at [651, 336] on button "Rate" at bounding box center [651, 339] width 129 height 13
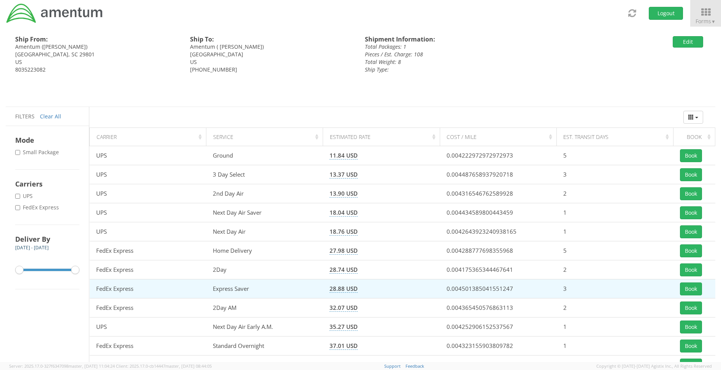
click at [707, 289] on td "Book" at bounding box center [695, 288] width 42 height 19
click at [695, 289] on button "Book" at bounding box center [691, 288] width 22 height 13
